Goal: Task Accomplishment & Management: Manage account settings

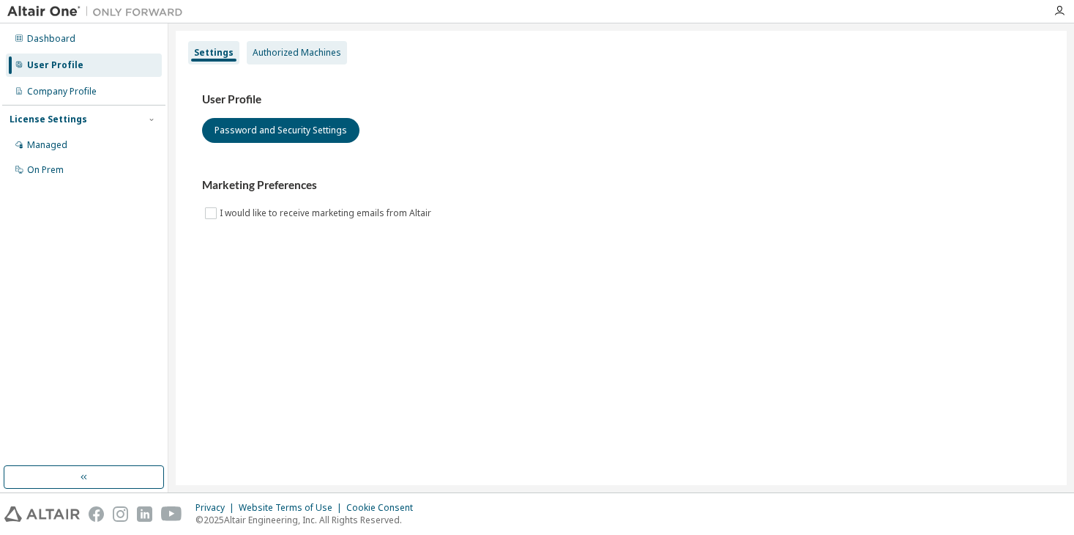
click at [289, 51] on div "Authorized Machines" at bounding box center [297, 53] width 89 height 12
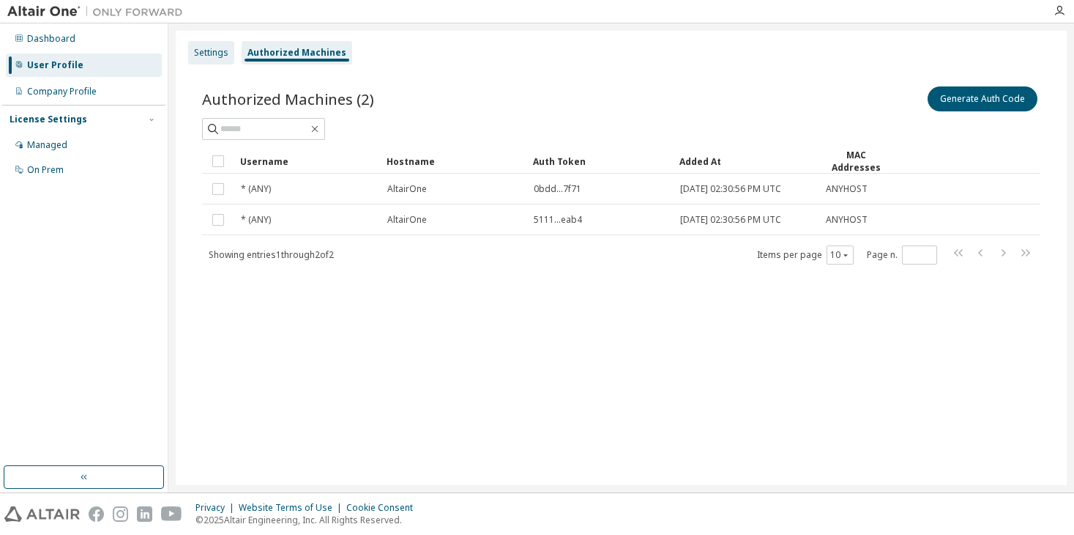
click at [195, 54] on div "Settings" at bounding box center [211, 53] width 34 height 12
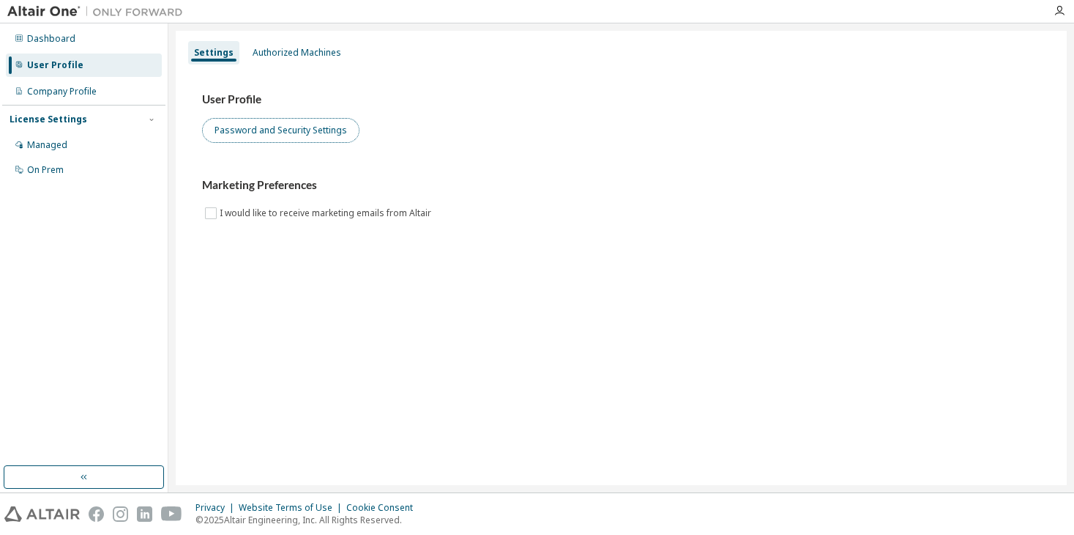
click at [226, 122] on button "Password and Security Settings" at bounding box center [280, 130] width 157 height 25
